Goal: Contribute content

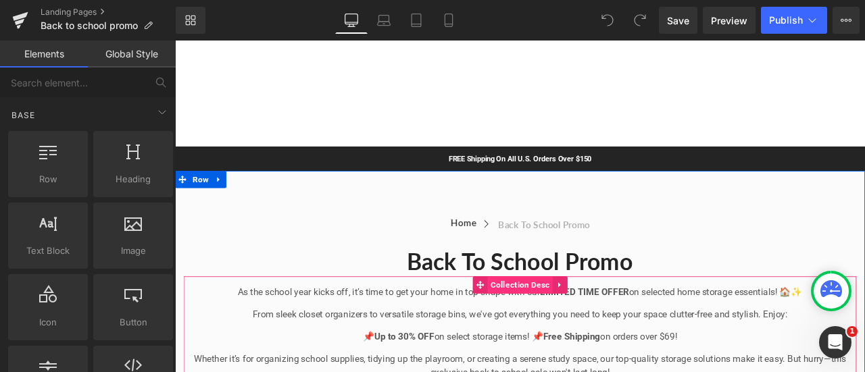
scroll to position [68, 0]
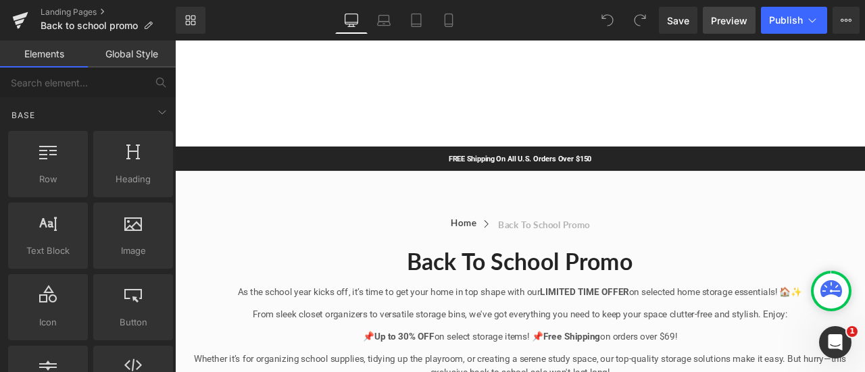
click at [719, 20] on span "Preview" at bounding box center [729, 21] width 36 height 14
click at [790, 24] on span "Publish" at bounding box center [786, 20] width 34 height 11
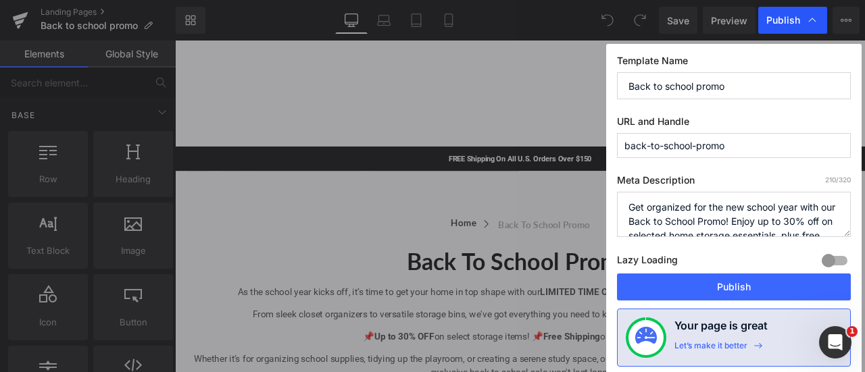
click at [813, 15] on icon at bounding box center [812, 21] width 14 height 14
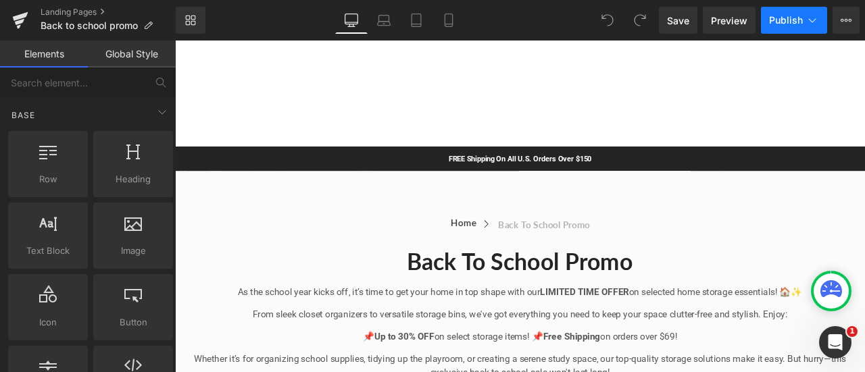
click at [769, 19] on span "Publish" at bounding box center [786, 20] width 34 height 11
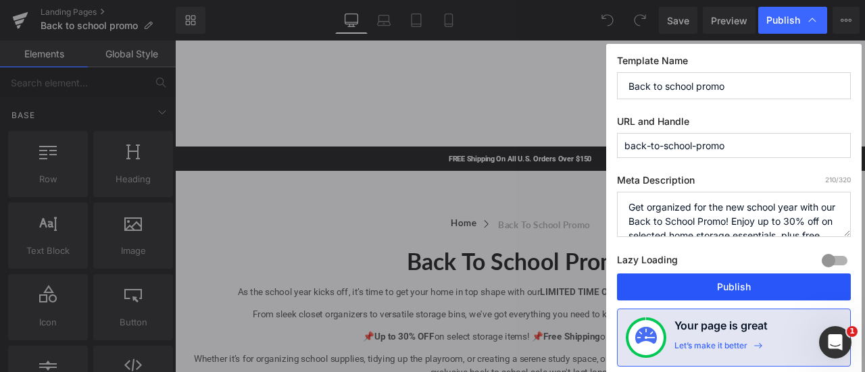
click at [730, 282] on button "Publish" at bounding box center [734, 287] width 234 height 27
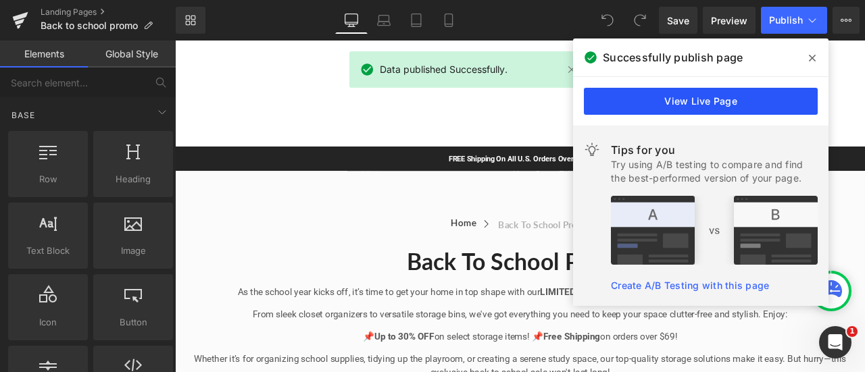
click at [740, 99] on link "View Live Page" at bounding box center [701, 101] width 234 height 27
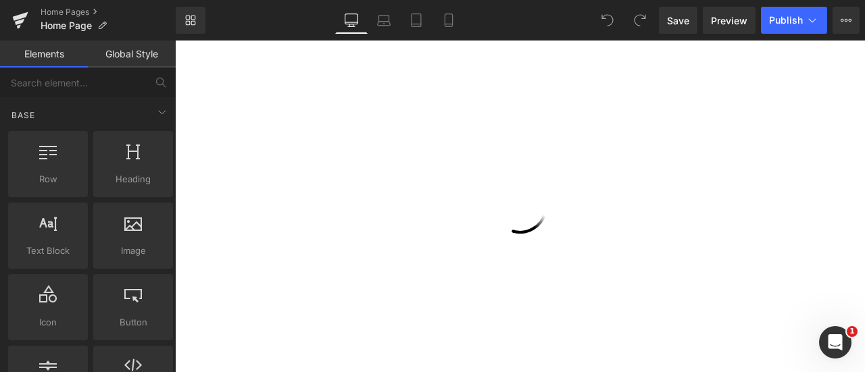
click at [392, 248] on div at bounding box center [583, 237] width 817 height 393
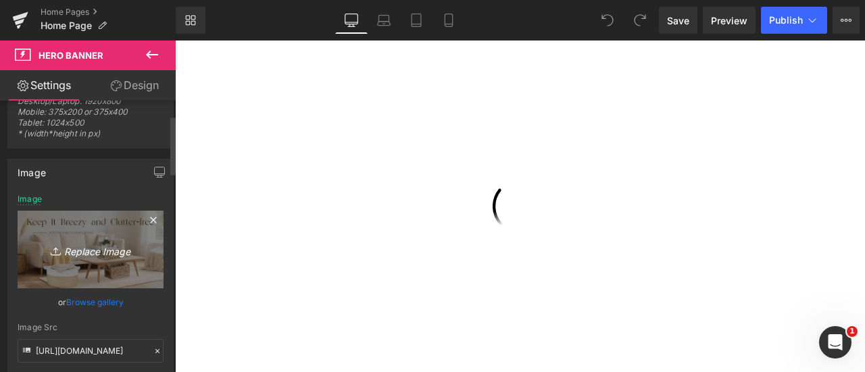
scroll to position [68, 0]
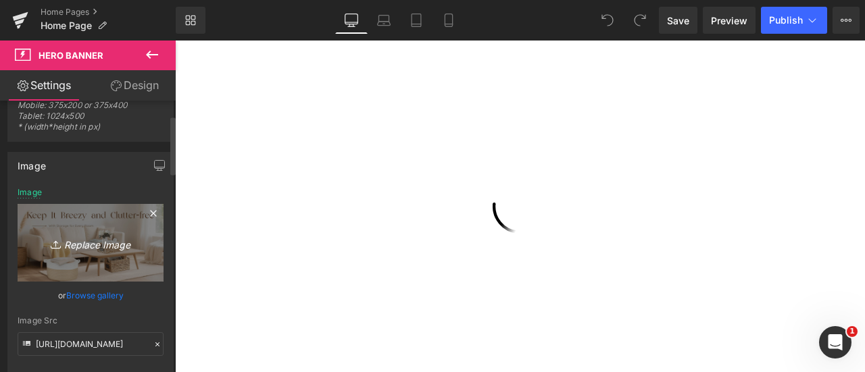
click at [88, 227] on link "Replace Image" at bounding box center [91, 243] width 146 height 78
type input "C:\fakepath\Back To School - Shopify Promotion.jpg"
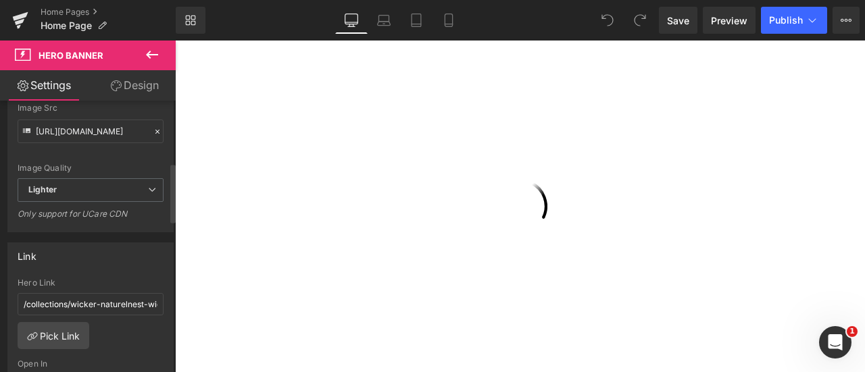
scroll to position [338, 0]
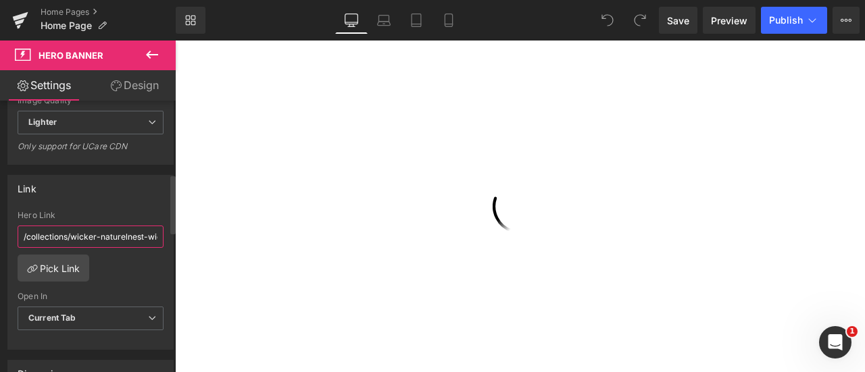
click at [120, 236] on input "/collections/wicker-naturelnest-wicker-baskets-and-storage" at bounding box center [91, 237] width 146 height 22
drag, startPoint x: 193, startPoint y: 276, endPoint x: 201, endPoint y: 267, distance: 11.5
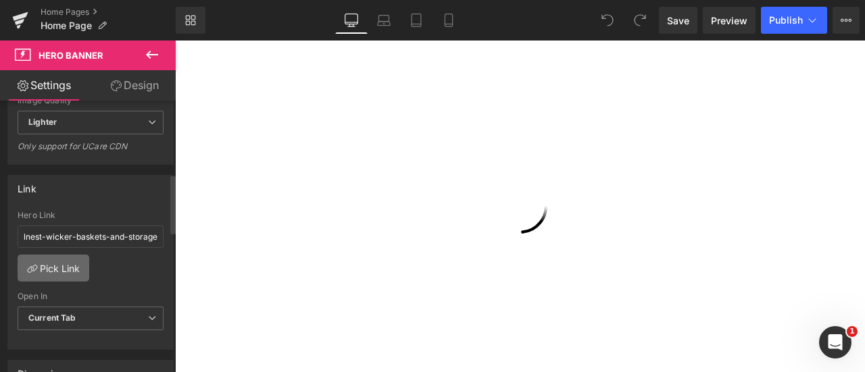
scroll to position [0, 0]
click at [55, 261] on link "Pick Link" at bounding box center [54, 268] width 72 height 27
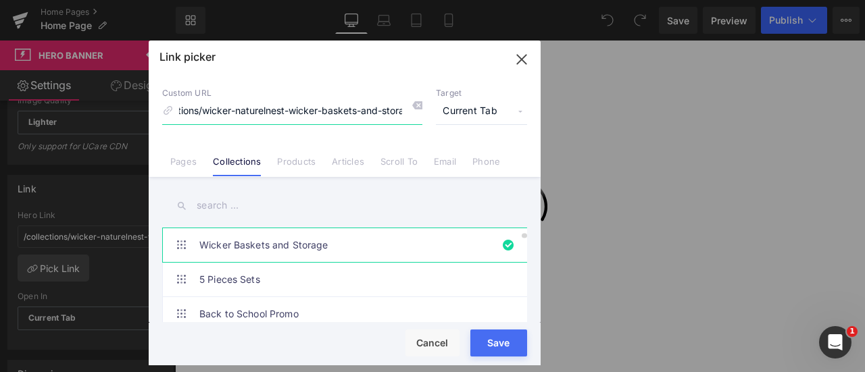
scroll to position [68, 0]
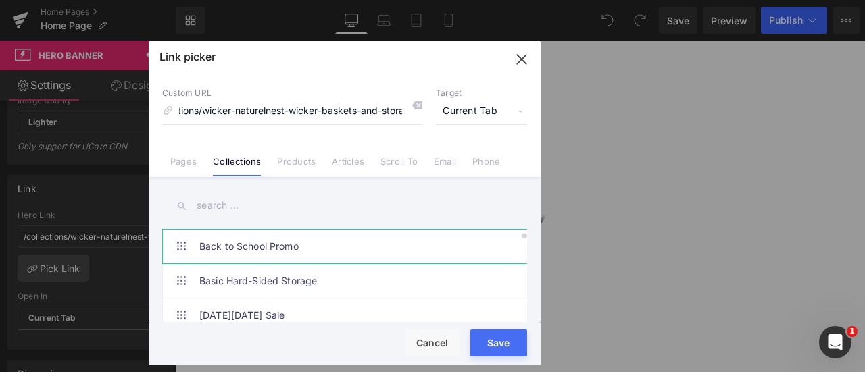
click at [239, 242] on link "Back to School Promo" at bounding box center [347, 247] width 297 height 34
type input "/collections/back-to-school-promo"
click at [501, 340] on button "Save" at bounding box center [498, 343] width 57 height 27
type input "/collections/back-to-school-promo"
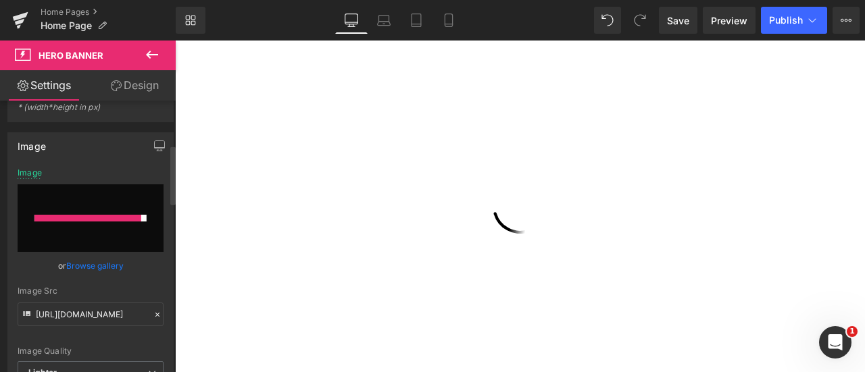
scroll to position [68, 0]
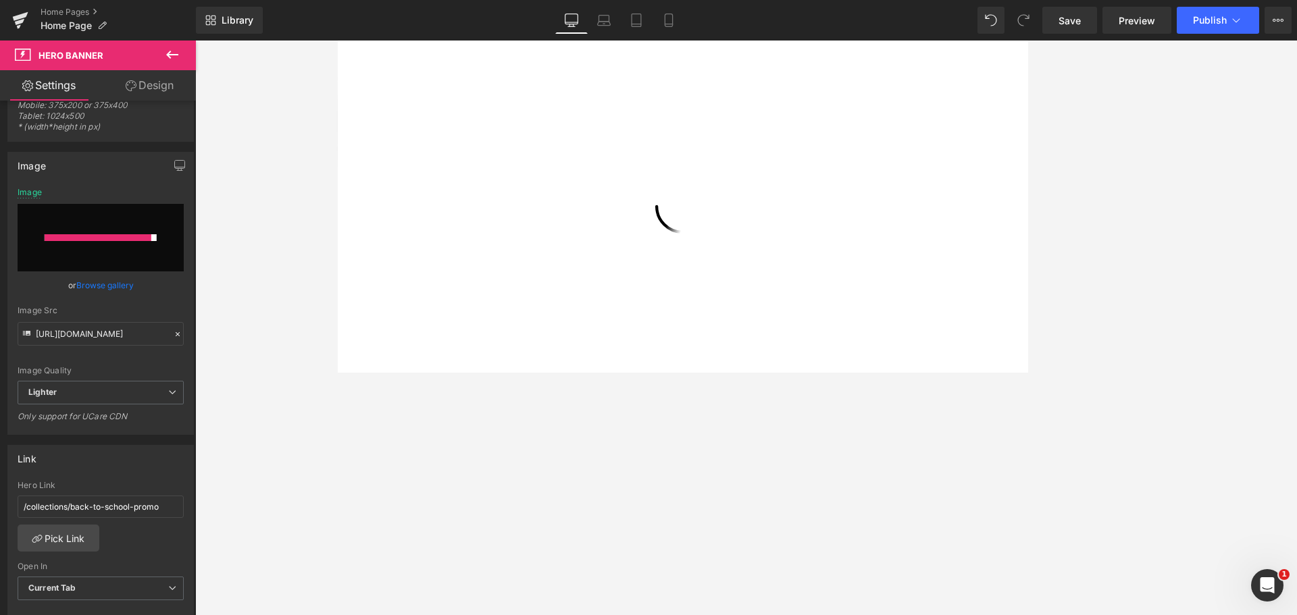
drag, startPoint x: 704, startPoint y: 259, endPoint x: 1306, endPoint y: -1, distance: 655.7
